Goal: Task Accomplishment & Management: Manage account settings

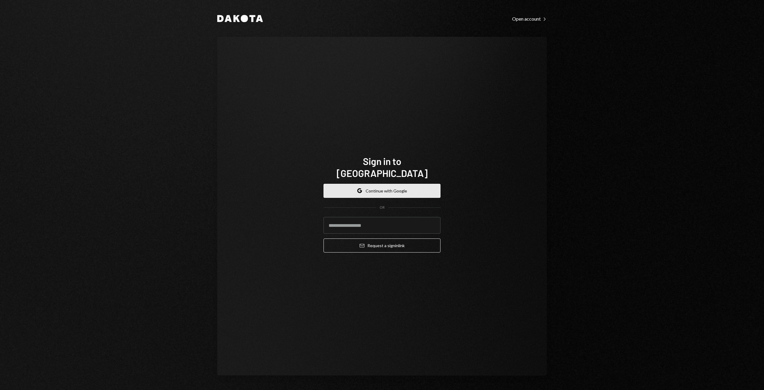
click at [375, 186] on button "Google Continue with Google" at bounding box center [382, 191] width 117 height 14
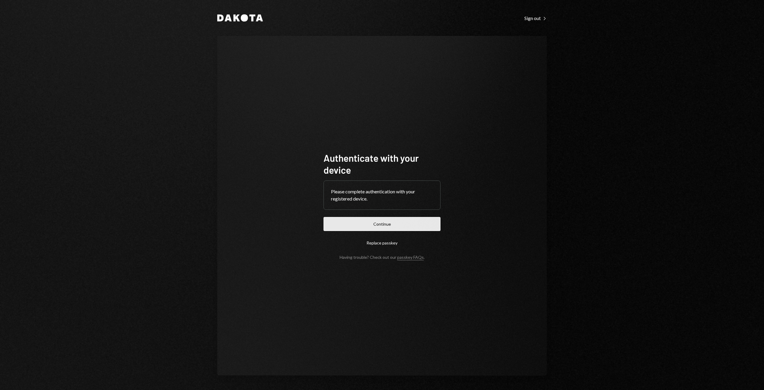
click at [377, 225] on button "Continue" at bounding box center [382, 224] width 117 height 14
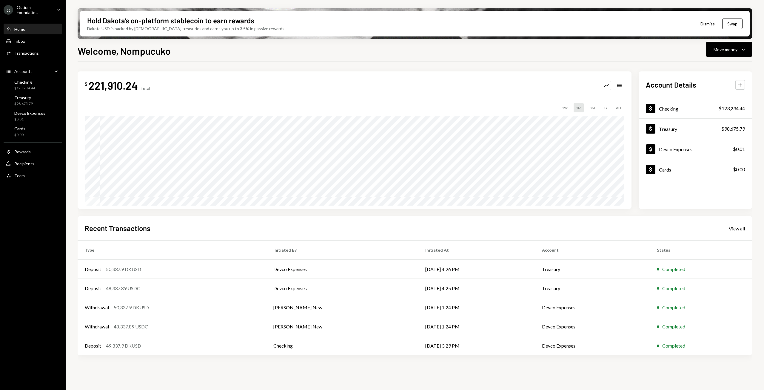
click at [45, 10] on div "Ostium Foundatio..." at bounding box center [34, 10] width 35 height 10
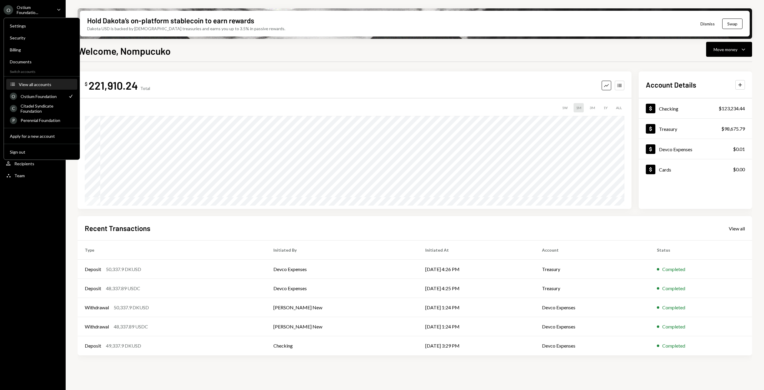
click at [28, 83] on div "View all accounts" at bounding box center [46, 84] width 55 height 5
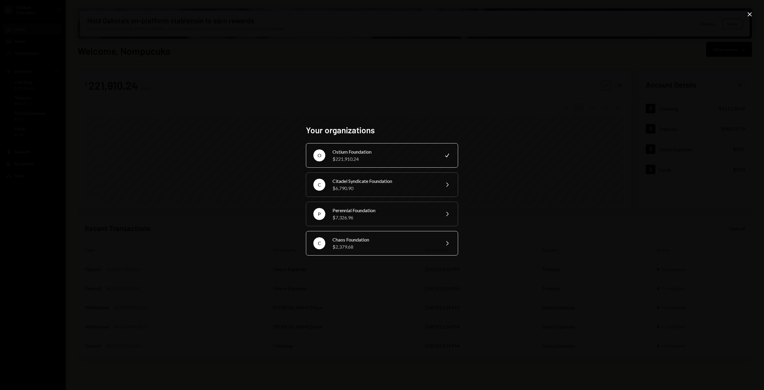
click at [361, 247] on div "$2,379.68" at bounding box center [385, 246] width 104 height 7
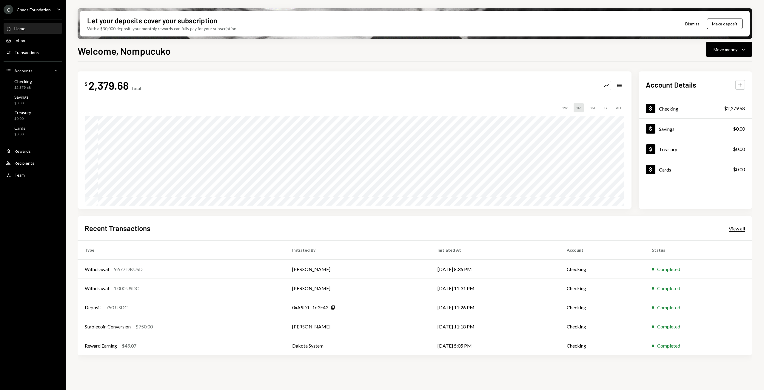
click at [738, 230] on div "View all" at bounding box center [737, 228] width 16 height 6
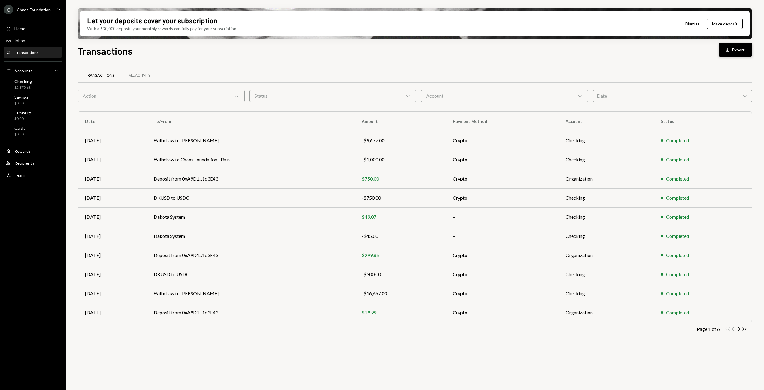
click at [736, 51] on button "Download Export" at bounding box center [735, 50] width 33 height 14
